Goal: Find specific page/section: Find specific page/section

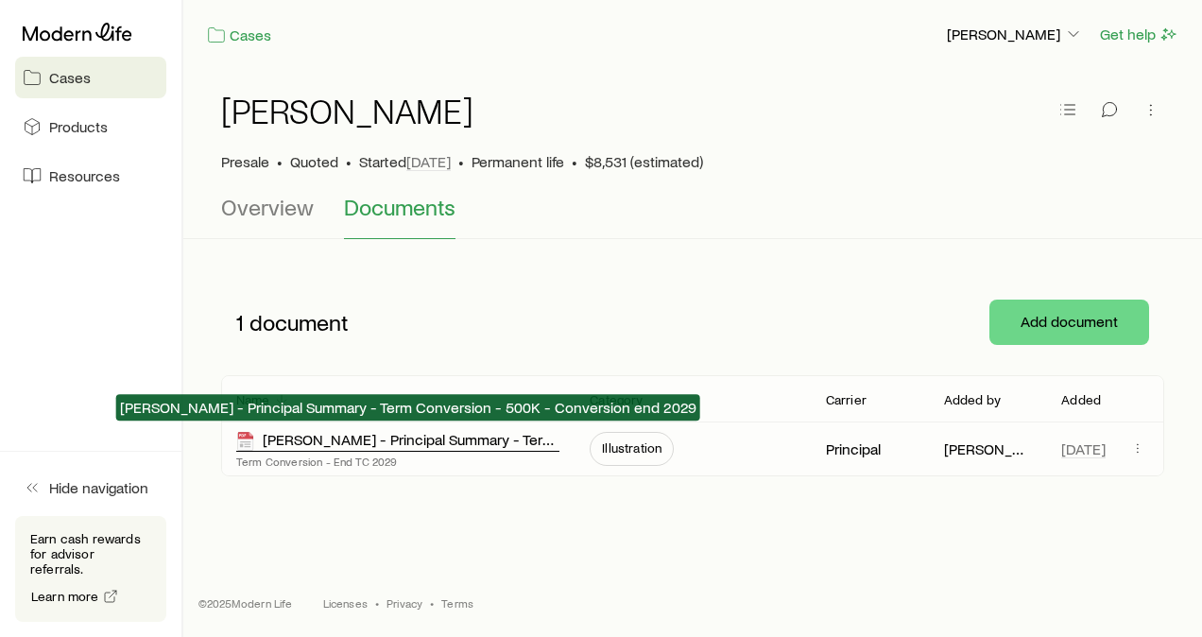
click at [307, 441] on div "[PERSON_NAME] - Principal Summary - Term Conversion - 500K - Conversion end 2029" at bounding box center [397, 441] width 323 height 22
click at [378, 433] on div "[PERSON_NAME] - Principal Summary - Term Conversion - 500K - Conversion end 2029" at bounding box center [397, 441] width 323 height 22
click at [416, 430] on div "[PERSON_NAME] - Principal Summary - Term Conversion - 500K - Conversion end 2029" at bounding box center [397, 441] width 323 height 22
click at [293, 436] on div "[PERSON_NAME] - Principal Summary - Term Conversion - 500K - Conversion end 2029" at bounding box center [397, 441] width 323 height 22
click at [304, 437] on div "[PERSON_NAME] - Principal Summary - Term Conversion - 500K - Conversion end 2029" at bounding box center [397, 441] width 323 height 22
